Goal: Task Accomplishment & Management: Manage account settings

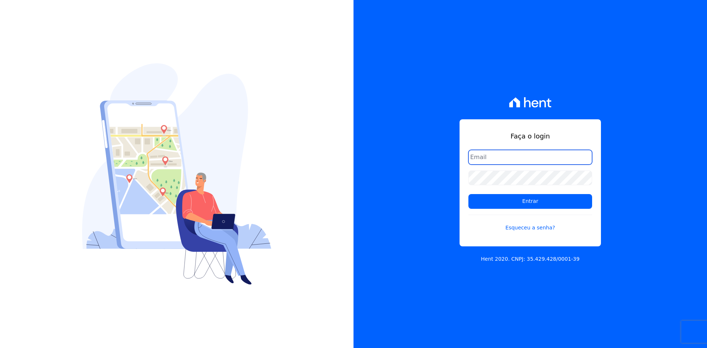
type input "matheaus@celinaguimaraes.com.br"
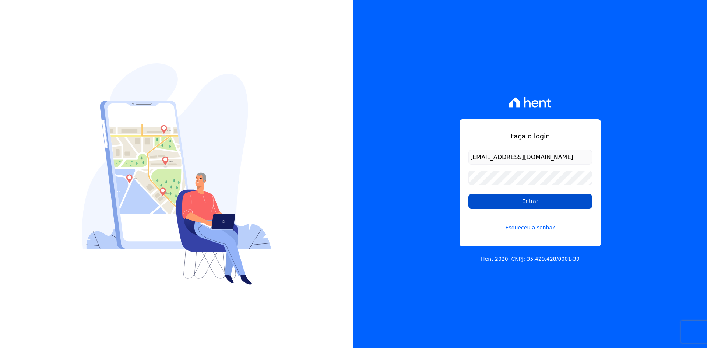
click at [505, 205] on input "Entrar" at bounding box center [530, 201] width 124 height 15
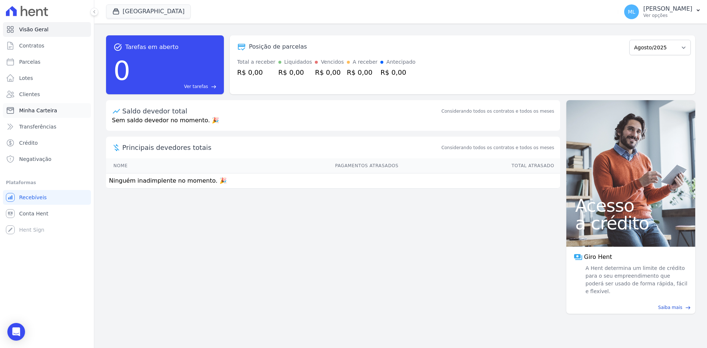
click at [44, 109] on span "Minha Carteira" at bounding box center [38, 110] width 38 height 7
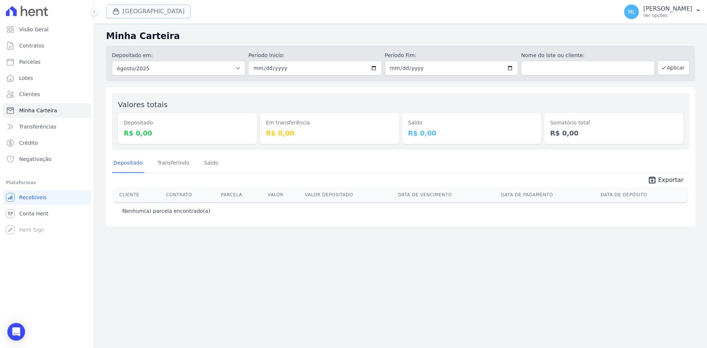
click at [146, 11] on button "[GEOGRAPHIC_DATA]" at bounding box center [148, 11] width 85 height 14
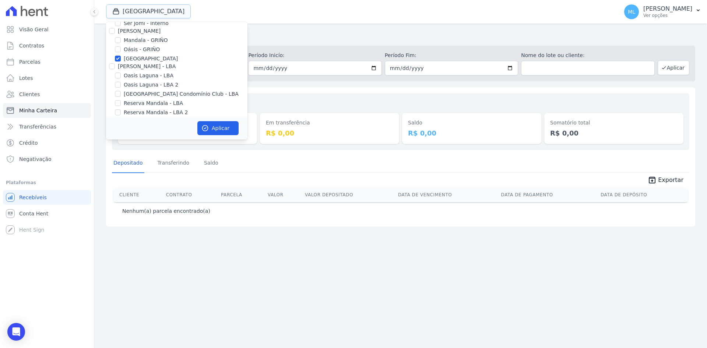
scroll to position [95, 0]
click at [137, 54] on label "[GEOGRAPHIC_DATA]" at bounding box center [151, 53] width 54 height 8
click at [121, 54] on input "[GEOGRAPHIC_DATA]" at bounding box center [118, 53] width 6 height 6
checkbox input "false"
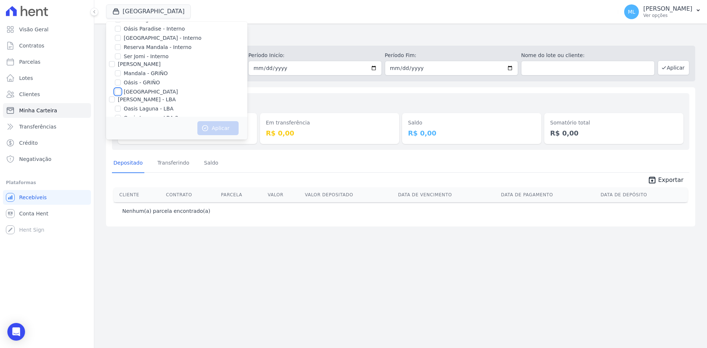
scroll to position [0, 0]
click at [155, 42] on label "Areias do Planalto" at bounding box center [147, 41] width 46 height 8
click at [121, 42] on input "Areias do Planalto" at bounding box center [118, 41] width 6 height 6
checkbox input "true"
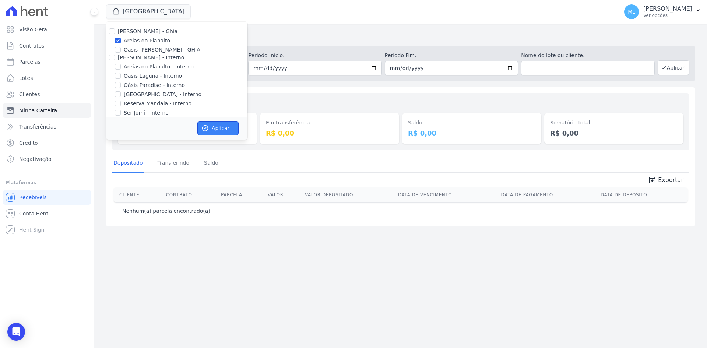
click at [206, 123] on button "Aplicar" at bounding box center [217, 128] width 41 height 14
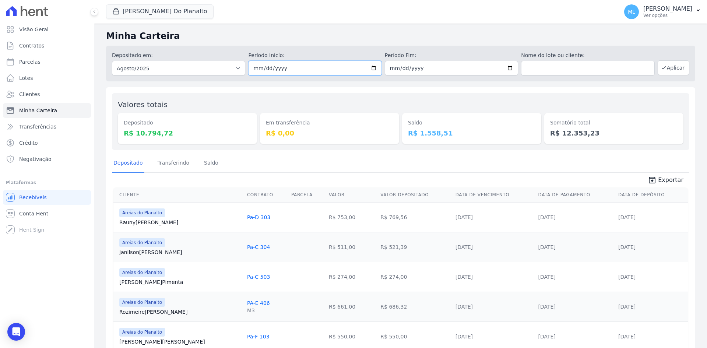
click at [372, 67] on input "2025-08-01" at bounding box center [314, 68] width 133 height 15
type input "[DATE]"
click at [509, 68] on input "2025-08-31" at bounding box center [451, 68] width 133 height 15
type input "[DATE]"
click at [665, 68] on button "Aplicar" at bounding box center [673, 67] width 32 height 15
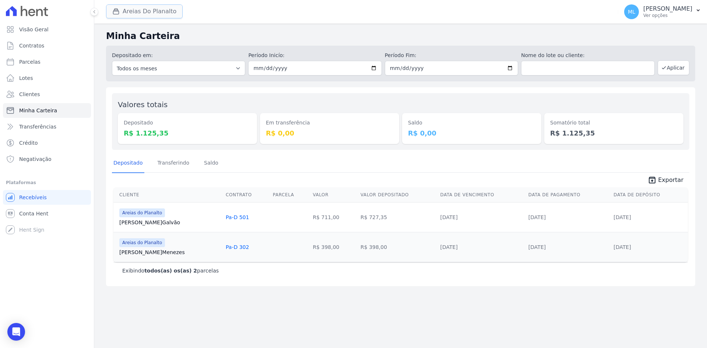
click at [170, 11] on button "Areias Do Planalto" at bounding box center [144, 11] width 77 height 14
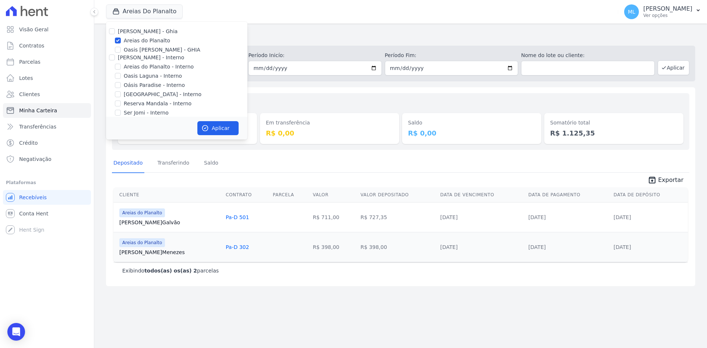
click at [320, 84] on div "Minha Carteira Depositado em: Todos os meses Junho/2023 Julho/2023 Agosto/2023 …" at bounding box center [400, 186] width 613 height 324
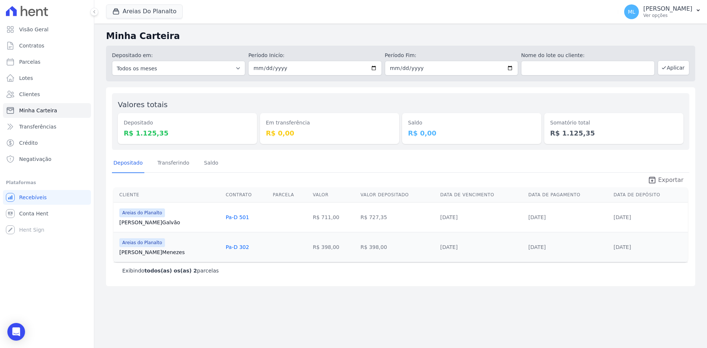
click at [674, 180] on span "Exportar" at bounding box center [670, 180] width 25 height 9
click at [140, 10] on button "Areias Do Planalto" at bounding box center [144, 11] width 77 height 14
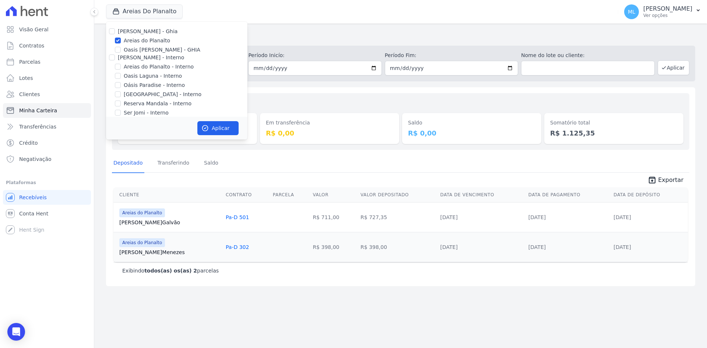
click at [133, 42] on label "Areias do Planalto" at bounding box center [147, 41] width 46 height 8
click at [121, 42] on input "Areias do Planalto" at bounding box center [118, 41] width 6 height 6
checkbox input "false"
click at [134, 67] on label "Areias do Planalto - Interno" at bounding box center [159, 67] width 70 height 8
click at [121, 67] on input "Areias do Planalto - Interno" at bounding box center [118, 67] width 6 height 6
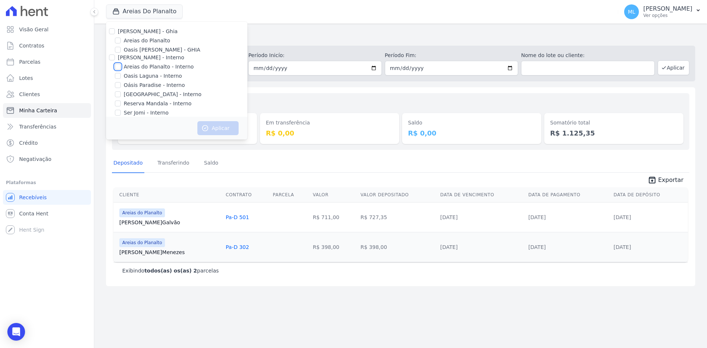
checkbox input "true"
click at [137, 95] on label "[GEOGRAPHIC_DATA] - Interno" at bounding box center [163, 95] width 78 height 8
click at [121, 95] on input "[GEOGRAPHIC_DATA] - Interno" at bounding box center [118, 94] width 6 height 6
checkbox input "true"
click at [225, 128] on button "Aplicar" at bounding box center [217, 128] width 41 height 14
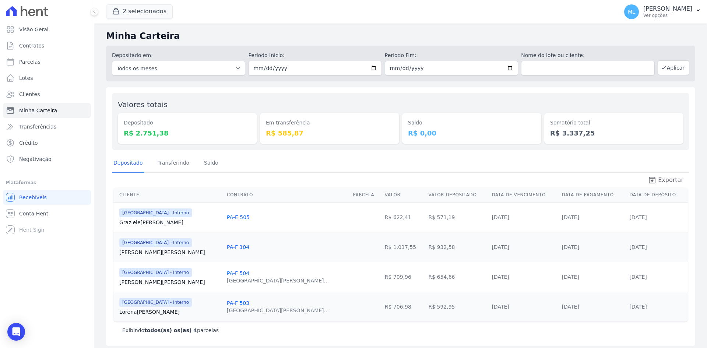
click at [652, 176] on icon "unarchive" at bounding box center [651, 180] width 9 height 9
click at [149, 13] on button "2 selecionados" at bounding box center [139, 11] width 67 height 14
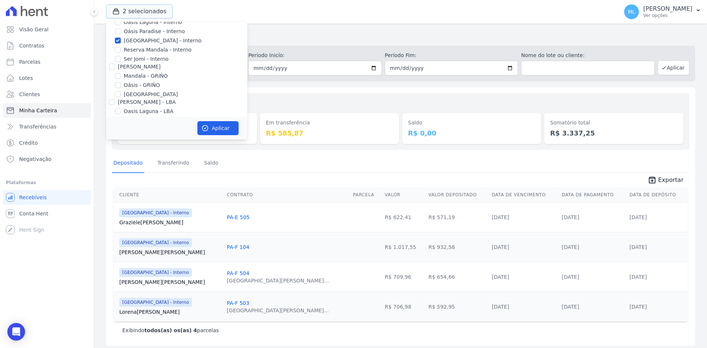
scroll to position [37, 0]
click at [143, 26] on label "Areias do Planalto - Interno" at bounding box center [159, 30] width 70 height 8
click at [121, 27] on input "Areias do Planalto - Interno" at bounding box center [118, 30] width 6 height 6
checkbox input "false"
click at [135, 57] on label "[GEOGRAPHIC_DATA] - Interno" at bounding box center [163, 58] width 78 height 8
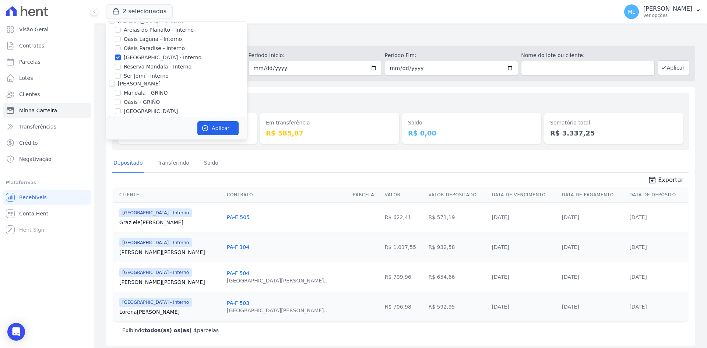
click at [121, 57] on input "[GEOGRAPHIC_DATA] - Interno" at bounding box center [118, 57] width 6 height 6
checkbox input "false"
click at [141, 112] on label "[GEOGRAPHIC_DATA]" at bounding box center [151, 111] width 54 height 8
click at [121, 112] on input "[GEOGRAPHIC_DATA]" at bounding box center [118, 111] width 6 height 6
checkbox input "true"
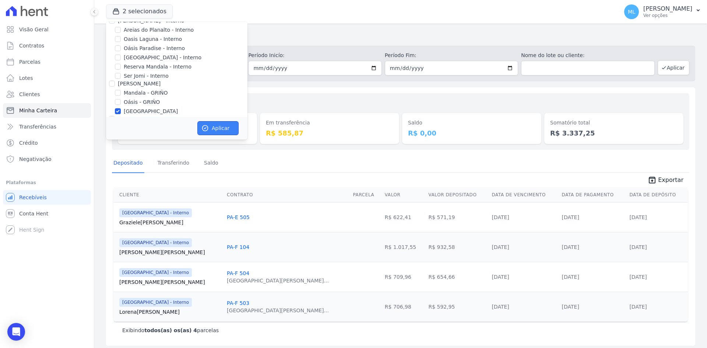
click at [213, 125] on button "Aplicar" at bounding box center [217, 128] width 41 height 14
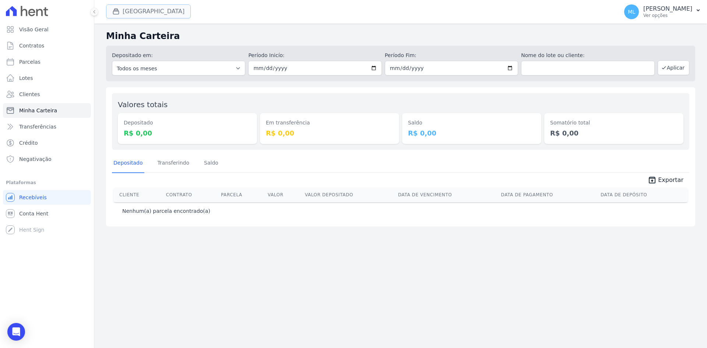
click at [147, 11] on button "[GEOGRAPHIC_DATA]" at bounding box center [148, 11] width 85 height 14
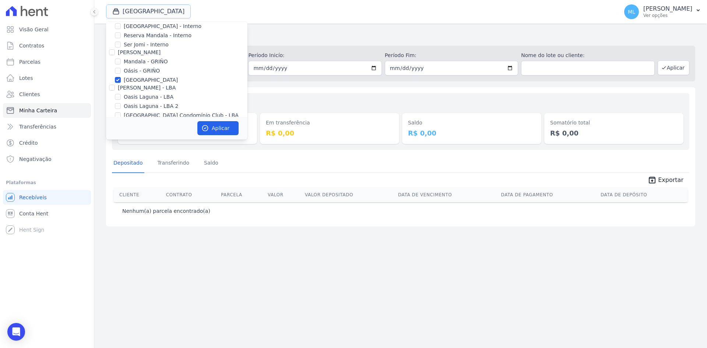
scroll to position [74, 0]
click at [130, 75] on label "[GEOGRAPHIC_DATA]" at bounding box center [151, 75] width 54 height 8
click at [153, 74] on label "[GEOGRAPHIC_DATA]" at bounding box center [151, 75] width 54 height 8
click at [121, 74] on input "[GEOGRAPHIC_DATA]" at bounding box center [118, 74] width 6 height 6
checkbox input "false"
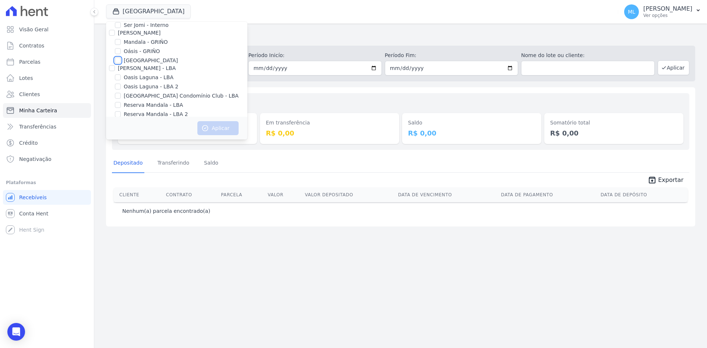
scroll to position [95, 0]
click at [168, 88] on label "[GEOGRAPHIC_DATA] Condomínio Club - LBA" at bounding box center [181, 89] width 115 height 8
click at [121, 88] on input "[GEOGRAPHIC_DATA] Condomínio Club - LBA" at bounding box center [118, 88] width 6 height 6
checkbox input "true"
click at [213, 121] on button "Aplicar" at bounding box center [217, 128] width 41 height 14
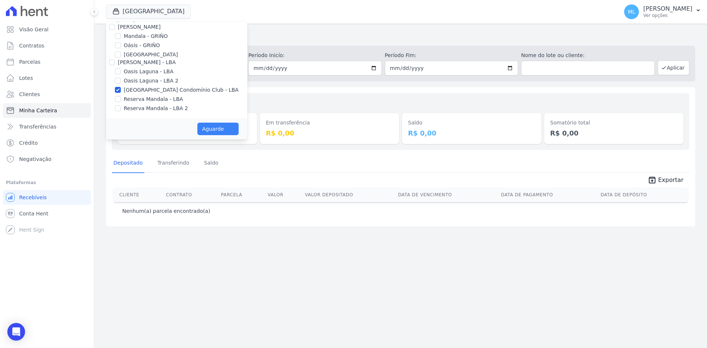
scroll to position [93, 0]
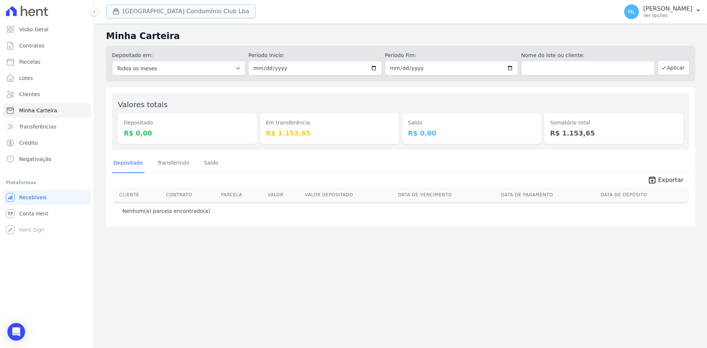
click at [174, 11] on button "[GEOGRAPHIC_DATA] Condomínio Club Lba" at bounding box center [180, 11] width 149 height 14
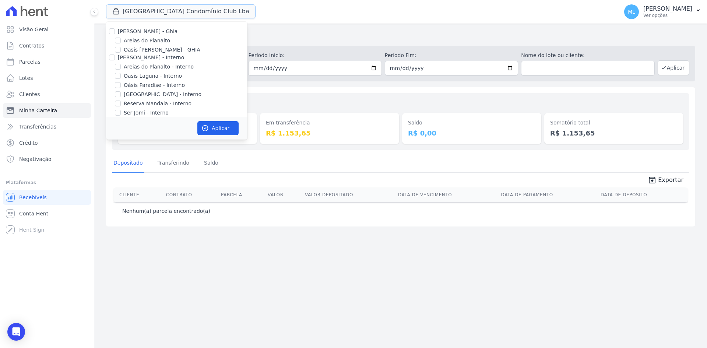
scroll to position [95, 0]
click at [134, 88] on label "[GEOGRAPHIC_DATA] Condomínio Club - LBA" at bounding box center [181, 89] width 115 height 8
click at [121, 88] on input "[GEOGRAPHIC_DATA] Condomínio Club - LBA" at bounding box center [118, 88] width 6 height 6
checkbox input "false"
click at [301, 99] on div "Valores totais Depositado R$ 0,00 Em transferência R$ 1.153,65 [GEOGRAPHIC_DATA…" at bounding box center [400, 121] width 577 height 57
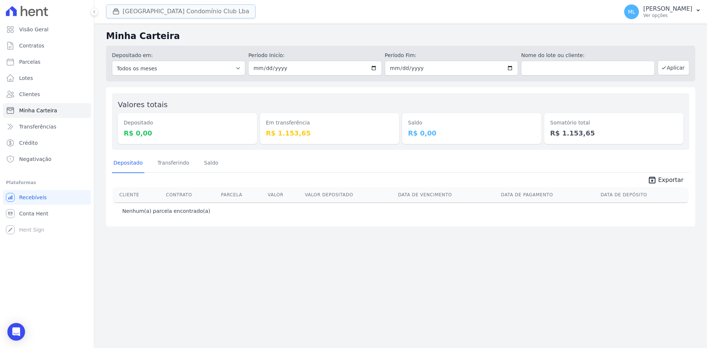
click at [200, 10] on button "[GEOGRAPHIC_DATA] Condomínio Club Lba" at bounding box center [180, 11] width 149 height 14
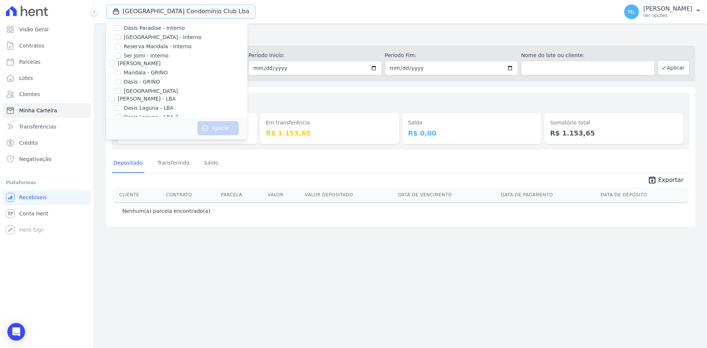
scroll to position [0, 0]
click at [162, 38] on label "Areias do Planalto" at bounding box center [147, 41] width 46 height 8
click at [121, 38] on input "Areias do Planalto" at bounding box center [118, 41] width 6 height 6
checkbox input "true"
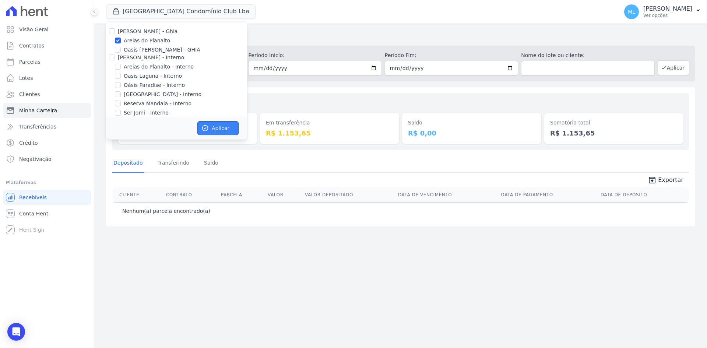
click at [210, 123] on button "Aplicar" at bounding box center [217, 128] width 41 height 14
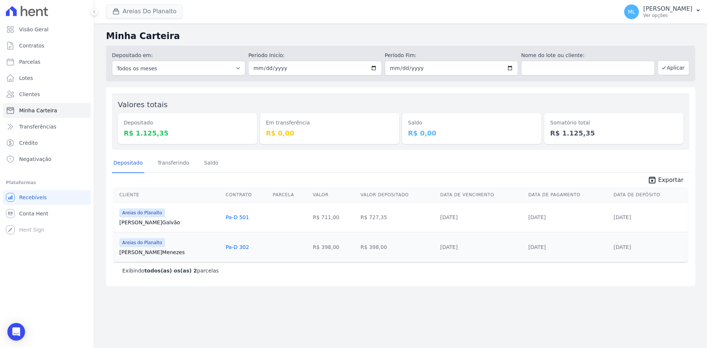
click at [172, 4] on div "Areias Do Planalto [PERSON_NAME] - Ghia Areias do Planalto Oasis [PERSON_NAME] …" at bounding box center [360, 12] width 509 height 24
click at [169, 10] on button "Areias Do Planalto" at bounding box center [144, 11] width 77 height 14
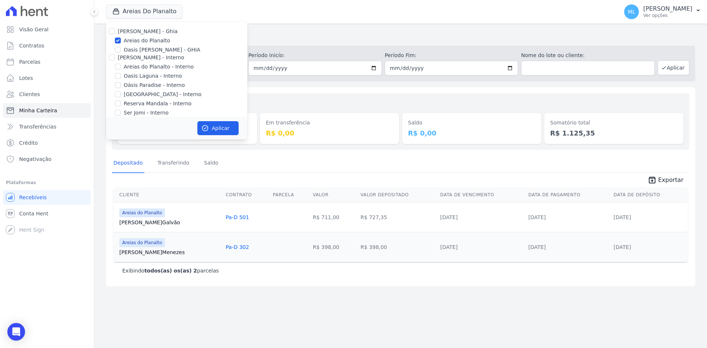
click at [144, 40] on label "Areias do Planalto" at bounding box center [147, 41] width 46 height 8
click at [121, 40] on input "Areias do Planalto" at bounding box center [118, 41] width 6 height 6
checkbox input "false"
click at [154, 65] on label "Areias do Planalto - Interno" at bounding box center [159, 67] width 70 height 8
click at [121, 65] on input "Areias do Planalto - Interno" at bounding box center [118, 67] width 6 height 6
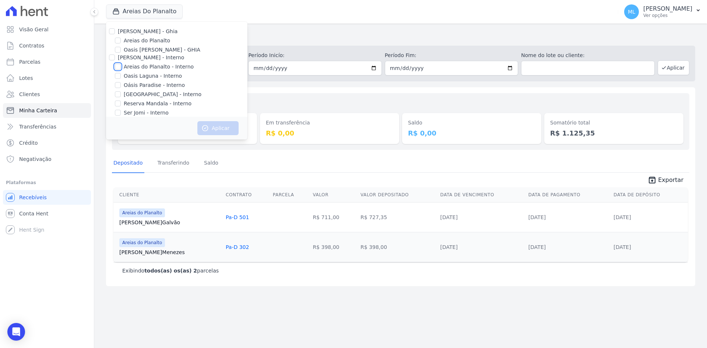
checkbox input "true"
click at [165, 94] on label "[GEOGRAPHIC_DATA] - Interno" at bounding box center [163, 95] width 78 height 8
click at [121, 94] on input "[GEOGRAPHIC_DATA] - Interno" at bounding box center [118, 94] width 6 height 6
checkbox input "true"
click at [213, 128] on button "Aplicar" at bounding box center [217, 128] width 41 height 14
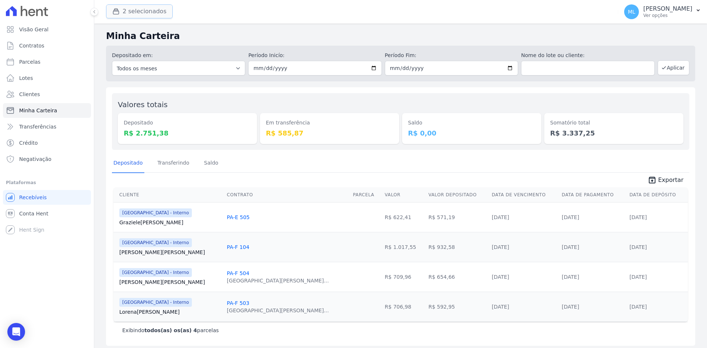
click at [143, 11] on button "2 selecionados" at bounding box center [139, 11] width 67 height 14
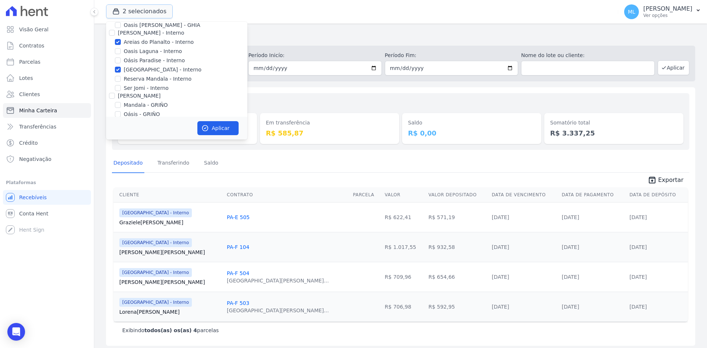
scroll to position [21, 0]
click at [129, 46] on label "Areias do Planalto - Interno" at bounding box center [159, 46] width 70 height 8
click at [121, 46] on input "Areias do Planalto - Interno" at bounding box center [118, 45] width 6 height 6
checkbox input "false"
click at [135, 71] on label "[GEOGRAPHIC_DATA] - Interno" at bounding box center [163, 73] width 78 height 8
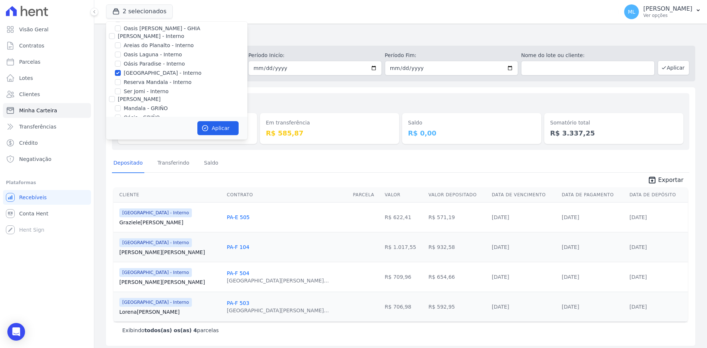
click at [121, 71] on input "[GEOGRAPHIC_DATA] - Interno" at bounding box center [118, 73] width 6 height 6
checkbox input "false"
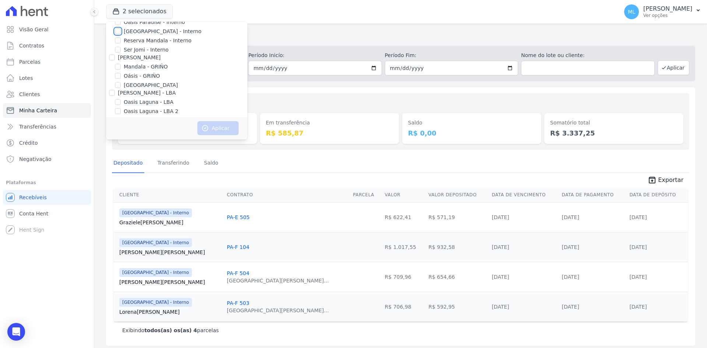
scroll to position [95, 0]
click at [141, 96] on label "Reserva Mandala - LBA" at bounding box center [153, 98] width 59 height 8
click at [121, 96] on input "Reserva Mandala - LBA" at bounding box center [118, 98] width 6 height 6
checkbox input "true"
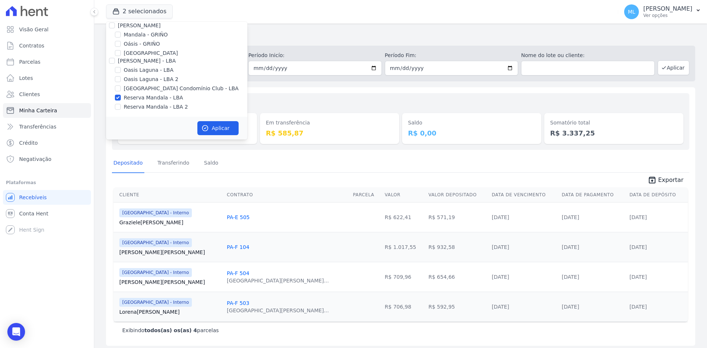
click at [144, 107] on label "Reserva Mandala - LBA 2" at bounding box center [156, 107] width 64 height 8
click at [121, 107] on input "Reserva Mandala - LBA 2" at bounding box center [118, 107] width 6 height 6
checkbox input "true"
click at [218, 126] on button "Aplicar" at bounding box center [217, 128] width 41 height 14
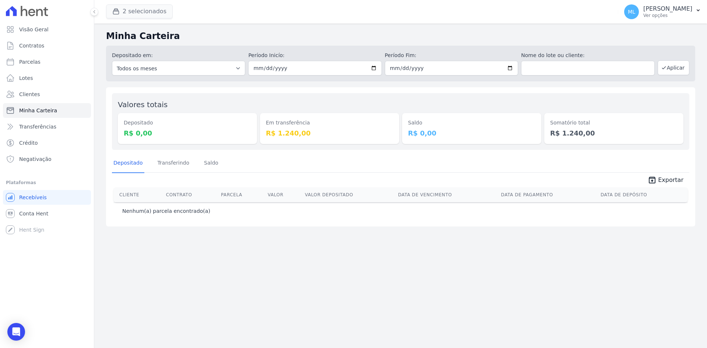
click at [153, 18] on span "2 selecionados" at bounding box center [139, 11] width 67 height 15
click at [144, 11] on button "2 selecionados" at bounding box center [139, 11] width 67 height 14
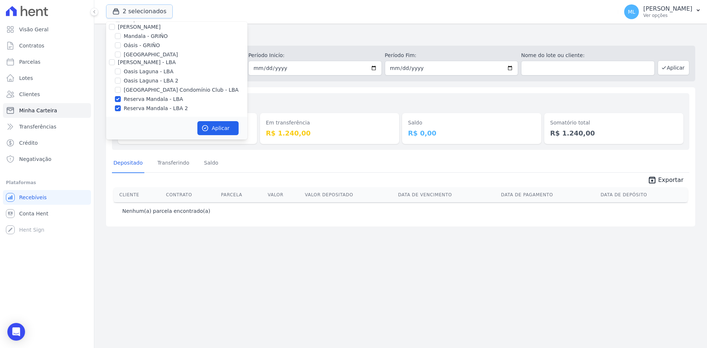
scroll to position [95, 0]
drag, startPoint x: 151, startPoint y: 97, endPoint x: 151, endPoint y: 101, distance: 4.1
click at [151, 97] on label "Reserva Mandala - LBA" at bounding box center [153, 98] width 59 height 8
click at [121, 97] on input "Reserva Mandala - LBA" at bounding box center [118, 98] width 6 height 6
checkbox input "false"
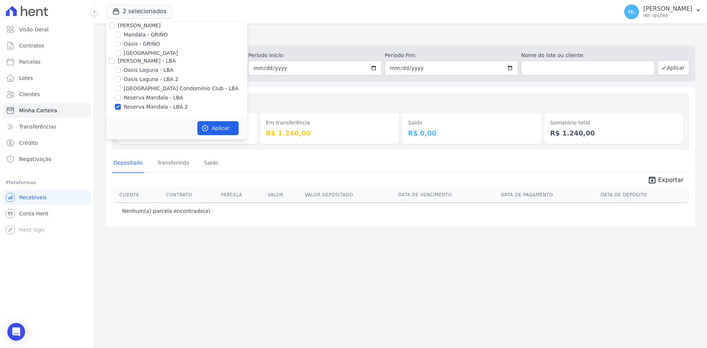
click at [150, 105] on label "Reserva Mandala - LBA 2" at bounding box center [156, 107] width 64 height 8
click at [121, 105] on input "Reserva Mandala - LBA 2" at bounding box center [118, 107] width 6 height 6
checkbox input "false"
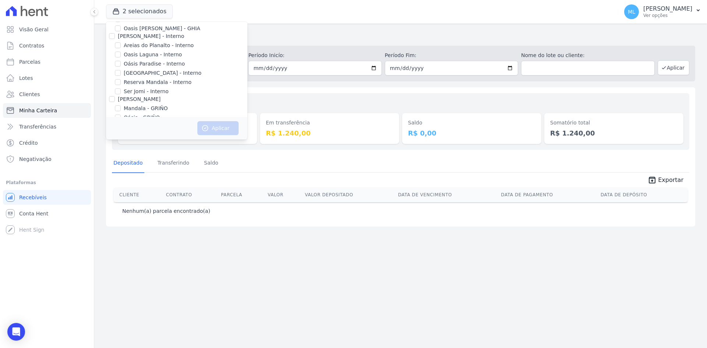
scroll to position [58, 0]
click at [150, 71] on label "Mandala - GRIÑO" at bounding box center [146, 72] width 44 height 8
click at [121, 71] on input "Mandala - GRIÑO" at bounding box center [118, 71] width 6 height 6
checkbox input "true"
click at [215, 129] on button "Aplicar" at bounding box center [217, 128] width 41 height 14
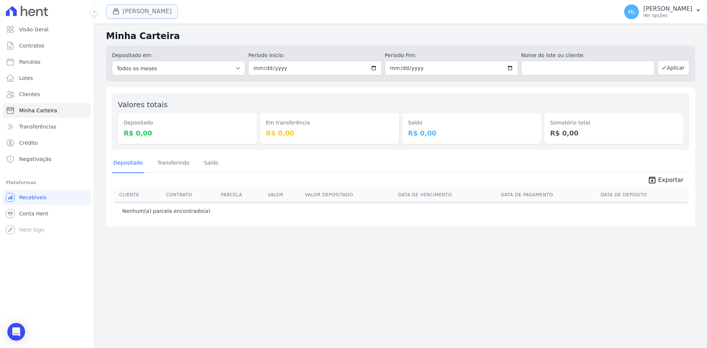
click at [149, 15] on button "[PERSON_NAME]" at bounding box center [142, 11] width 72 height 14
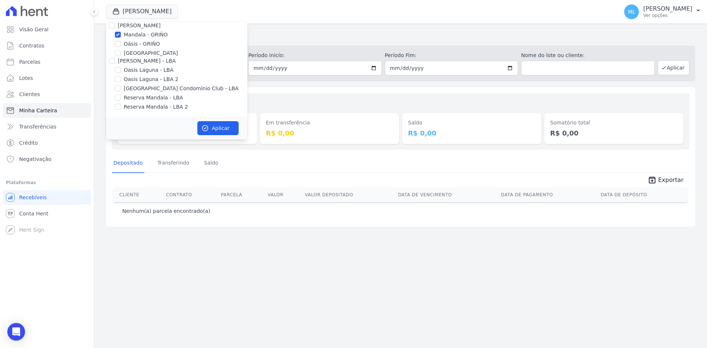
click at [139, 33] on label "Mandala - GRIÑO" at bounding box center [146, 35] width 44 height 8
click at [121, 33] on input "Mandala - GRIÑO" at bounding box center [118, 35] width 6 height 6
checkbox input "false"
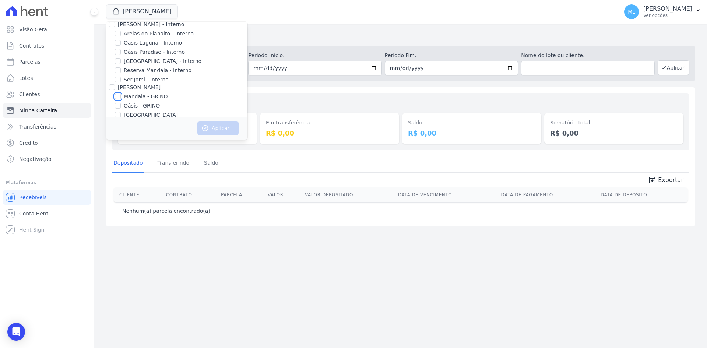
scroll to position [21, 0]
click at [135, 82] on label "Reserva Mandala - Interno" at bounding box center [158, 82] width 68 height 8
click at [121, 82] on input "Reserva Mandala - Interno" at bounding box center [118, 82] width 6 height 6
checkbox input "true"
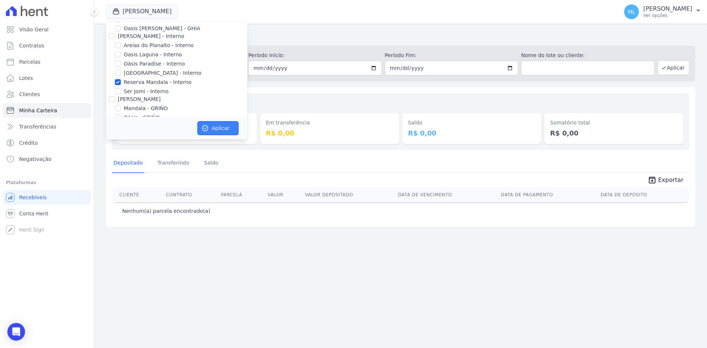
click at [208, 124] on icon "button" at bounding box center [204, 127] width 7 height 7
